Goal: Navigation & Orientation: Find specific page/section

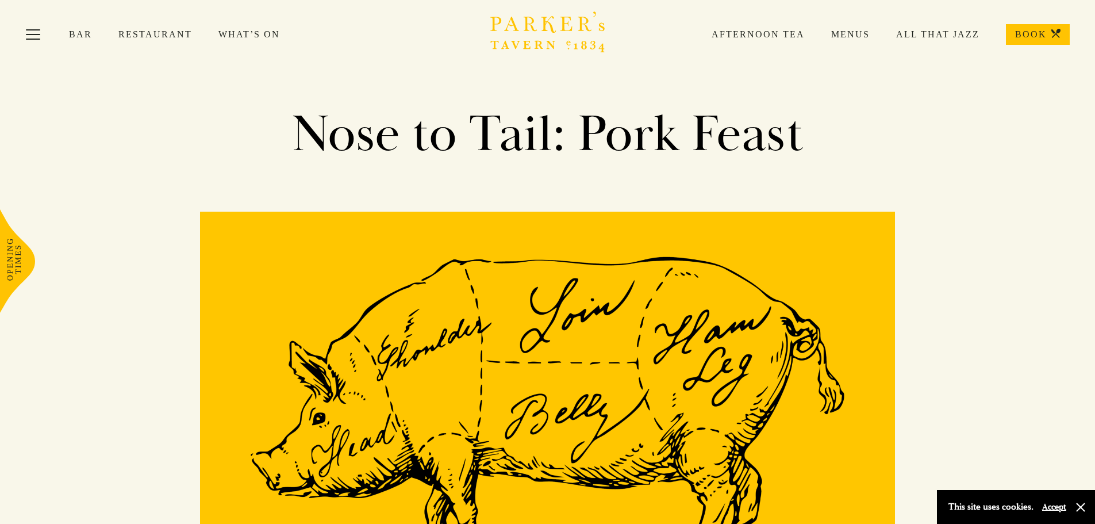
click at [922, 33] on link "All That Jazz" at bounding box center [925, 34] width 110 height 11
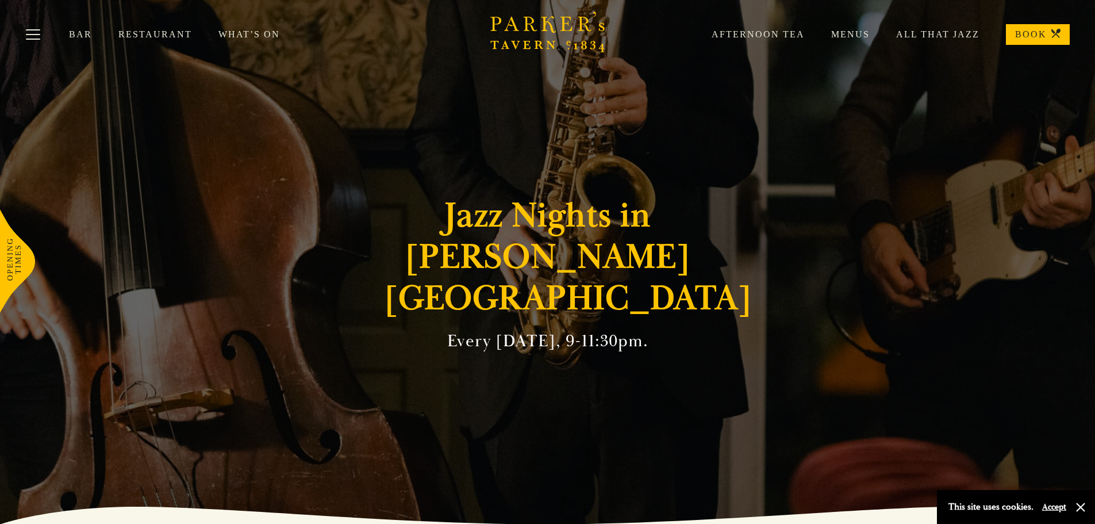
click at [243, 33] on link "What’s On" at bounding box center [262, 34] width 88 height 11
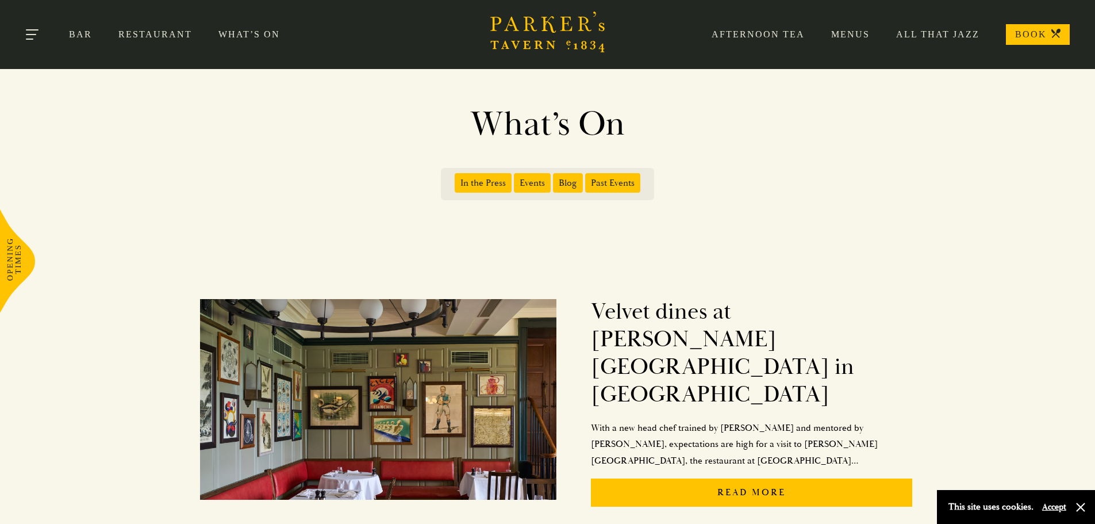
click at [26, 33] on button "Toggle navigation" at bounding box center [33, 36] width 49 height 49
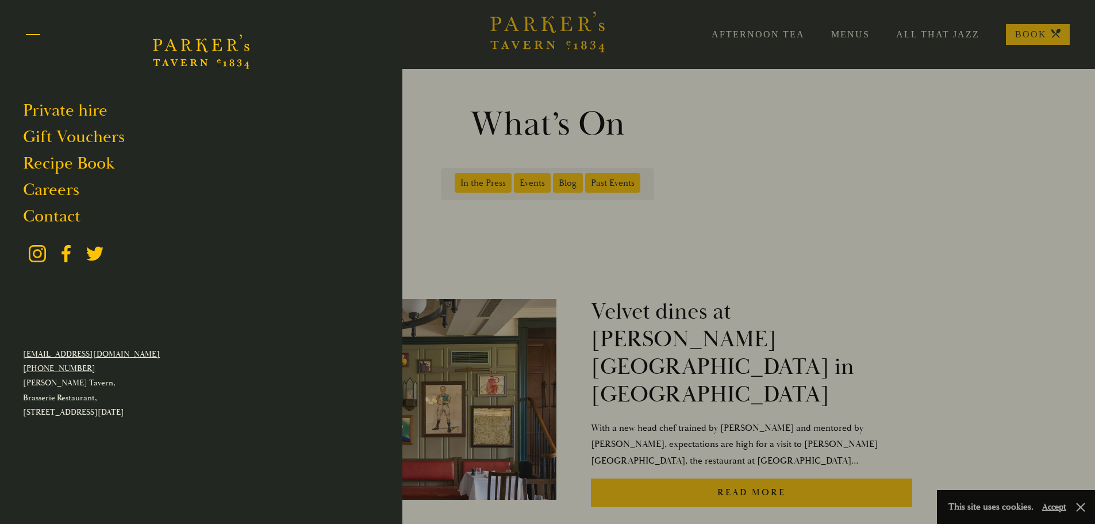
click at [26, 33] on button "Toggle navigation" at bounding box center [33, 36] width 49 height 49
